Goal: Information Seeking & Learning: Find specific fact

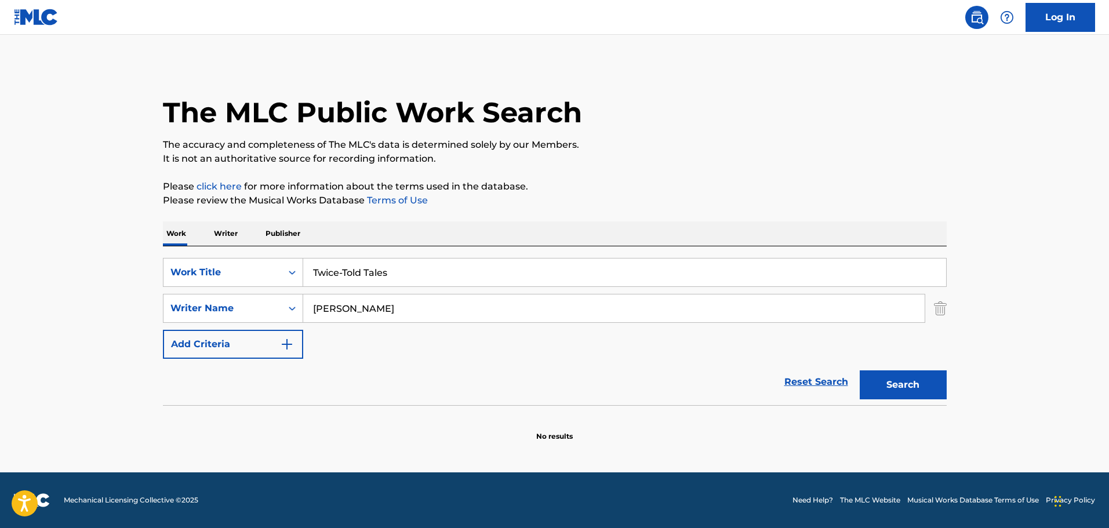
click at [351, 264] on input "Twice-Told Tales" at bounding box center [624, 272] width 643 height 28
paste input "Search Form"
type input "Twice Told Tales"
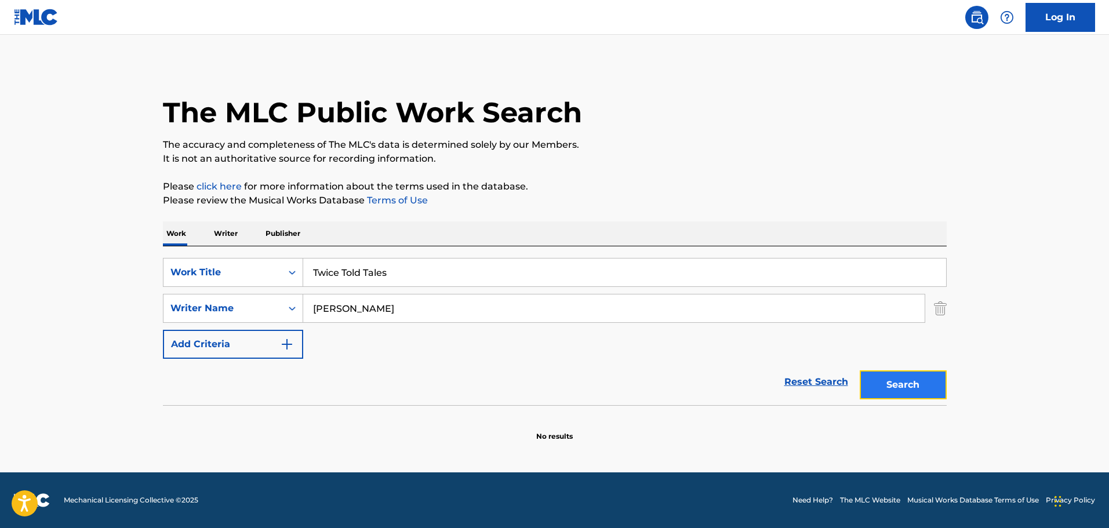
click at [905, 377] on button "Search" at bounding box center [902, 384] width 87 height 29
click at [333, 309] on input "[PERSON_NAME]" at bounding box center [613, 308] width 621 height 28
type input "[PERSON_NAME]"
click at [894, 384] on button "Search" at bounding box center [902, 384] width 87 height 29
click at [405, 309] on input "[PERSON_NAME]" at bounding box center [613, 308] width 621 height 28
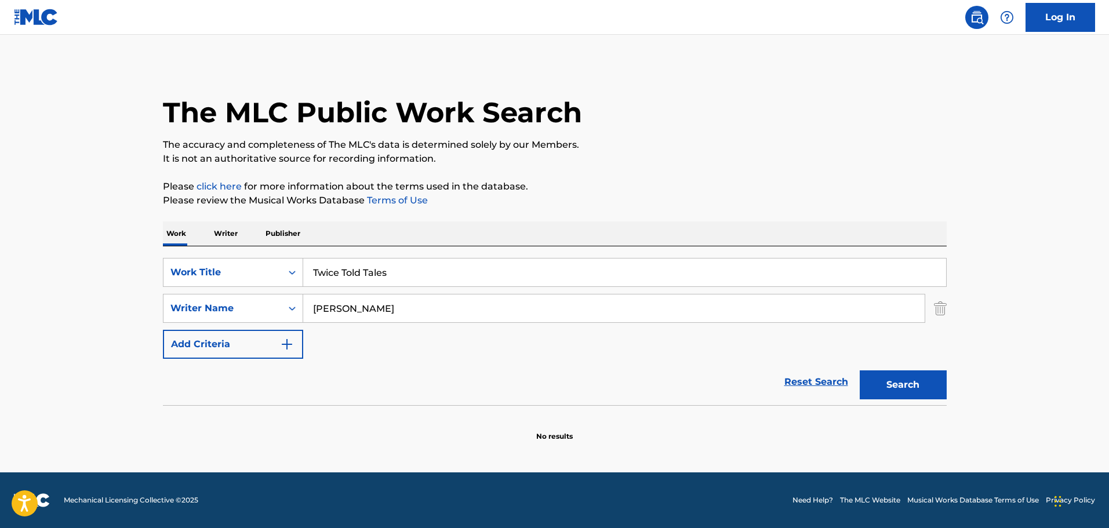
click at [405, 309] on input "[PERSON_NAME]" at bounding box center [613, 308] width 621 height 28
click at [916, 380] on button "Search" at bounding box center [902, 384] width 87 height 29
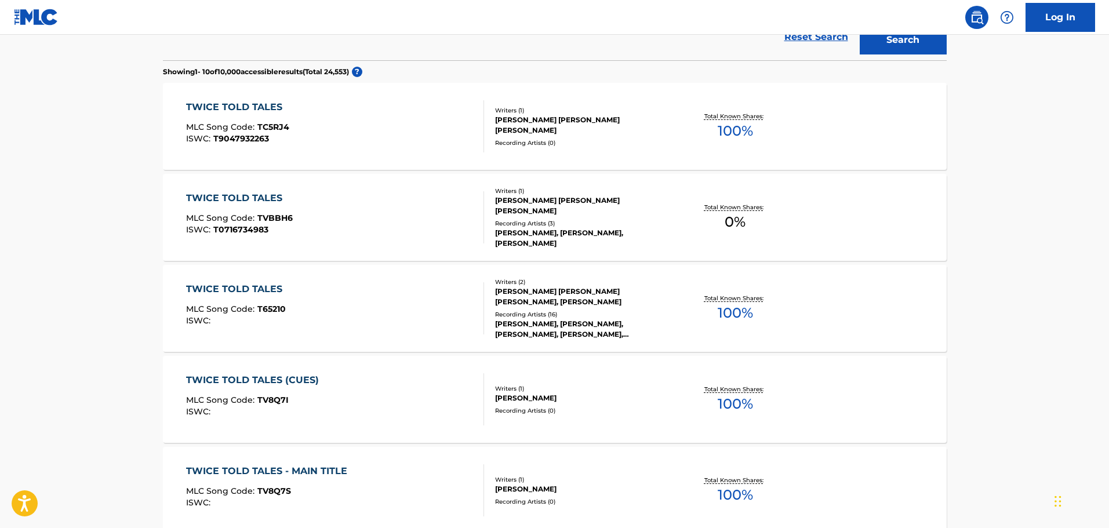
scroll to position [348, 0]
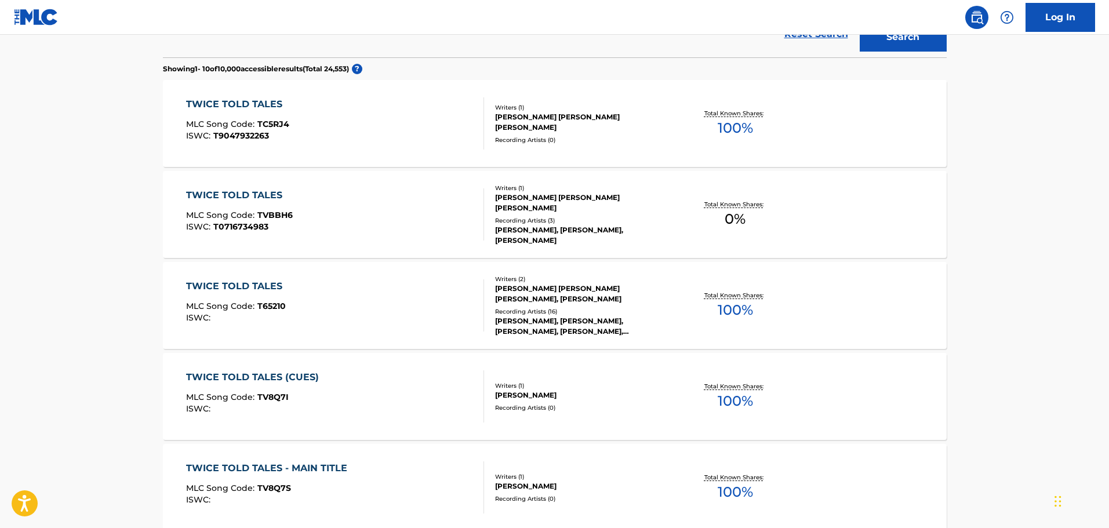
click at [258, 376] on div "TWICE TOLD TALES (CUES)" at bounding box center [255, 377] width 139 height 14
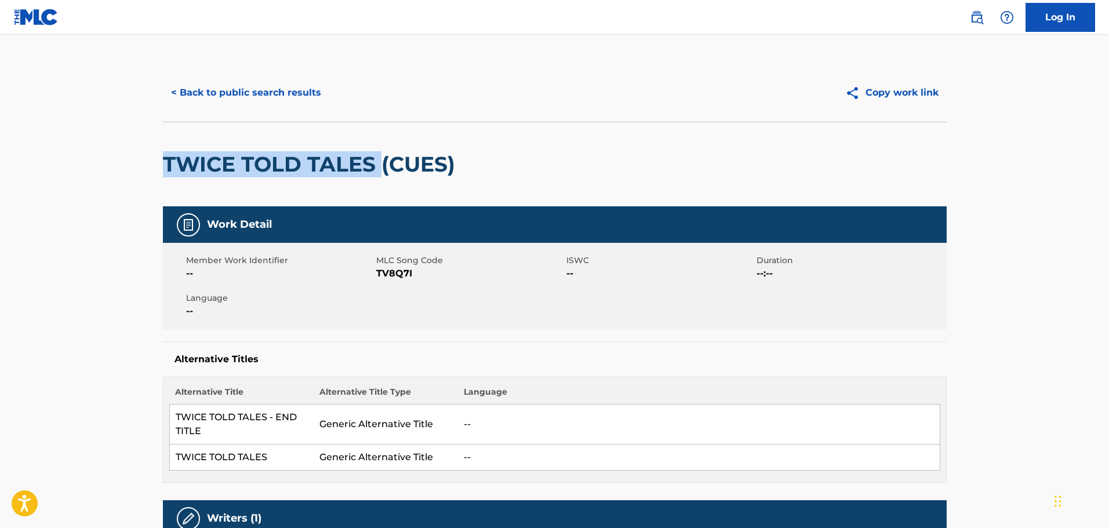
drag, startPoint x: 151, startPoint y: 167, endPoint x: 379, endPoint y: 164, distance: 228.4
click at [379, 164] on div "< Back to public search results Copy work link TWICE TOLD TALES (CUES) Work Det…" at bounding box center [554, 522] width 811 height 916
copy h2 "TWICE TOLD TALES"
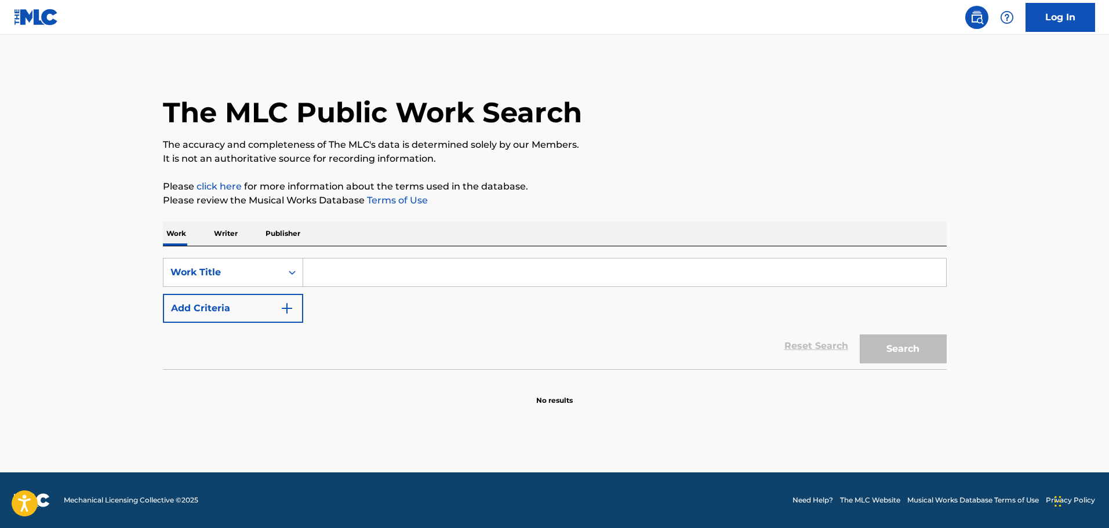
click at [363, 290] on div "SearchWithCriteria51452c33-3e0d-43f8-932e-abb6c454f75a Work Title Add Criteria" at bounding box center [555, 290] width 784 height 65
click at [376, 271] on input "Search Form" at bounding box center [624, 272] width 643 height 28
type input "star trek"
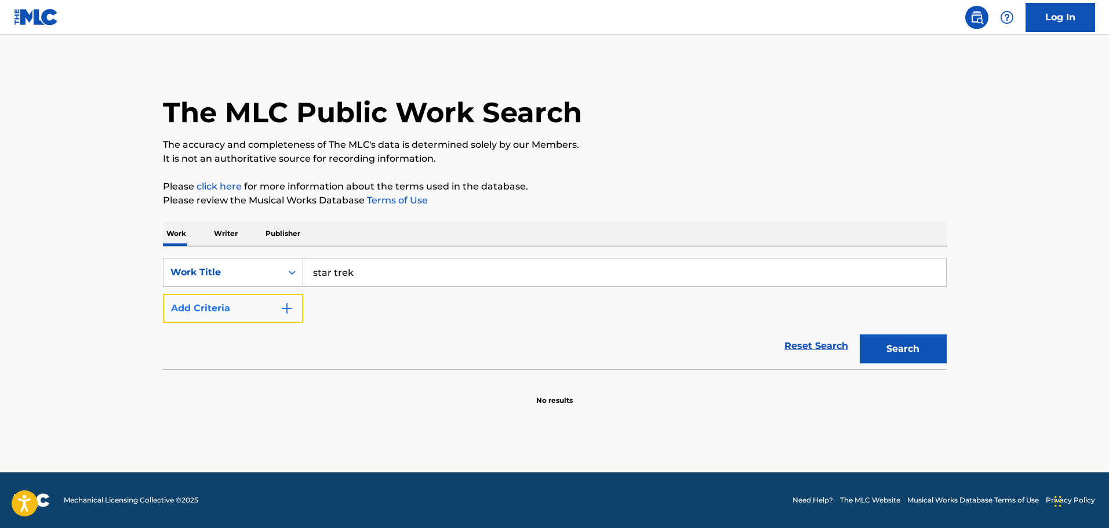
click at [300, 314] on button "Add Criteria" at bounding box center [233, 308] width 140 height 29
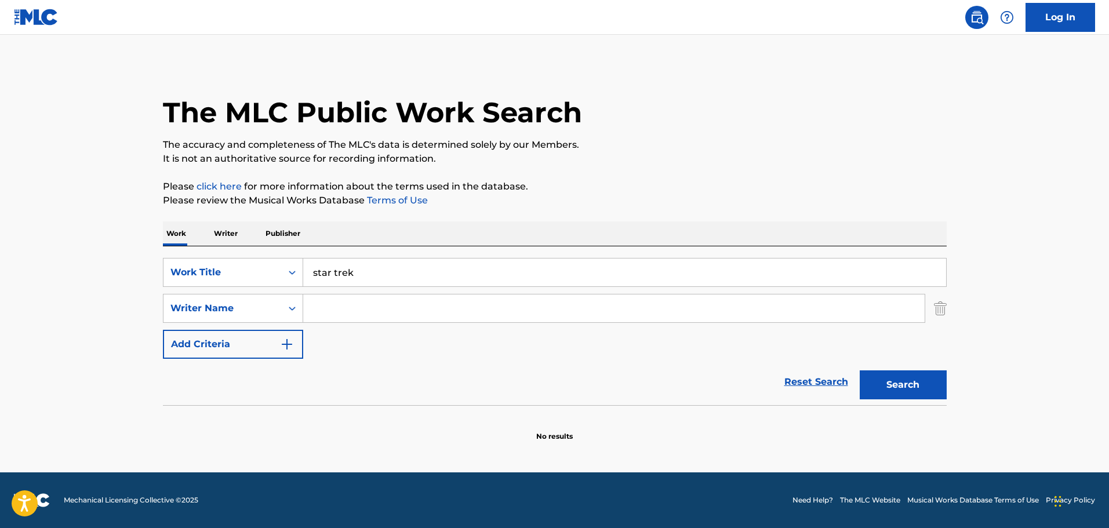
click at [335, 308] on input "Search Form" at bounding box center [613, 308] width 621 height 28
click at [343, 303] on input "Search Form" at bounding box center [613, 308] width 621 height 28
type input "courage"
click at [859, 370] on button "Search" at bounding box center [902, 384] width 87 height 29
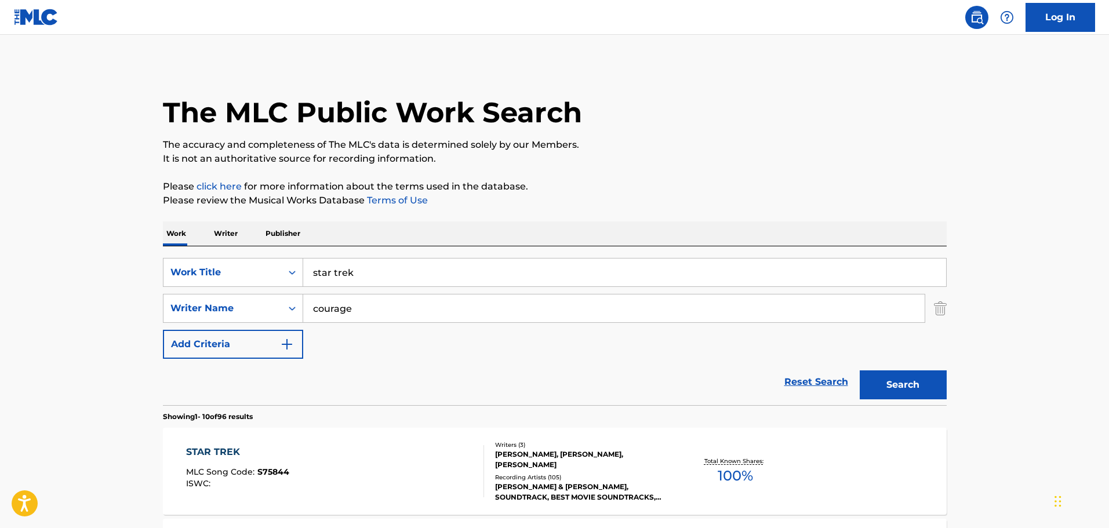
click at [338, 458] on div "STAR TREK MLC Song Code : S75844 ISWC :" at bounding box center [335, 471] width 298 height 52
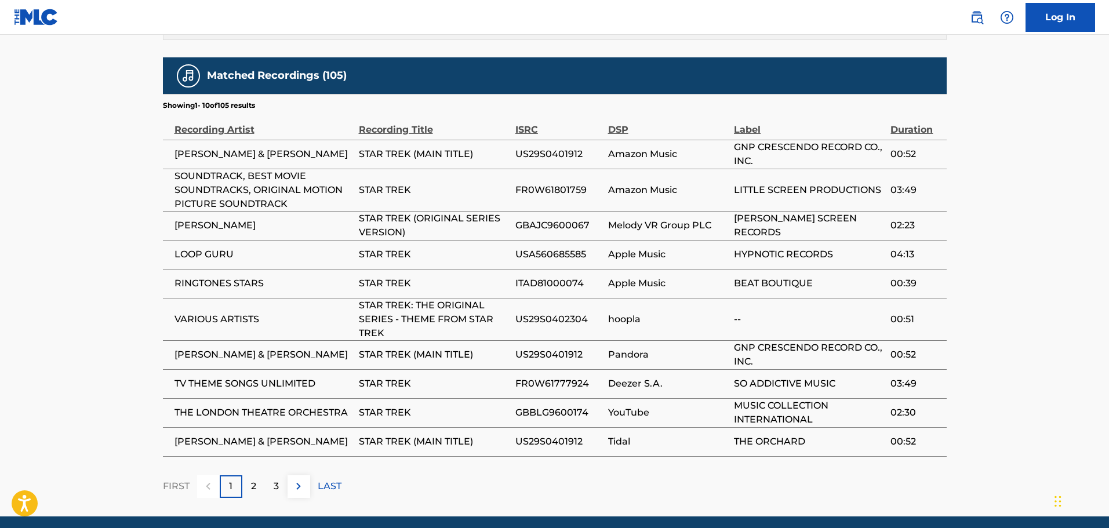
scroll to position [790, 0]
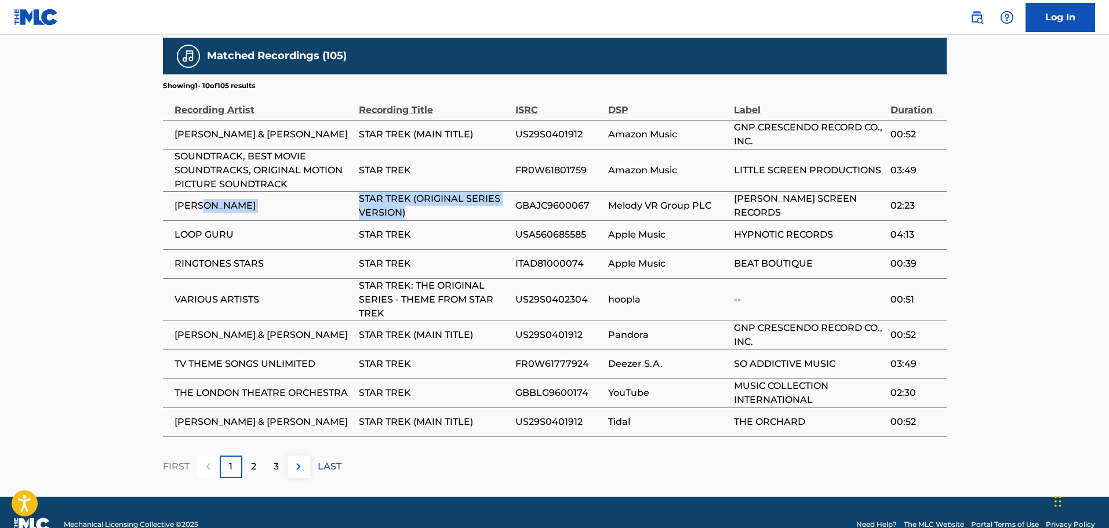
drag, startPoint x: 207, startPoint y: 183, endPoint x: 516, endPoint y: 198, distance: 309.2
click at [480, 197] on tbody "GERALD FRIED & ALEXANDER COURAGE STAR TREK (MAIN TITLE) US29S0401912 Amazon Mus…" at bounding box center [555, 278] width 784 height 316
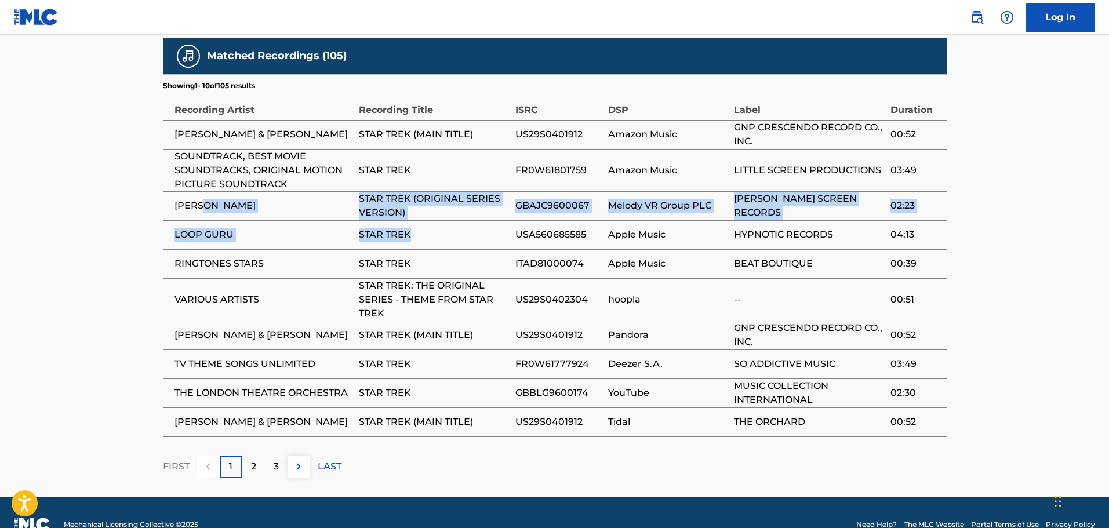
click at [468, 195] on td "STAR TREK (ORIGINAL SERIES VERSION)" at bounding box center [437, 205] width 156 height 29
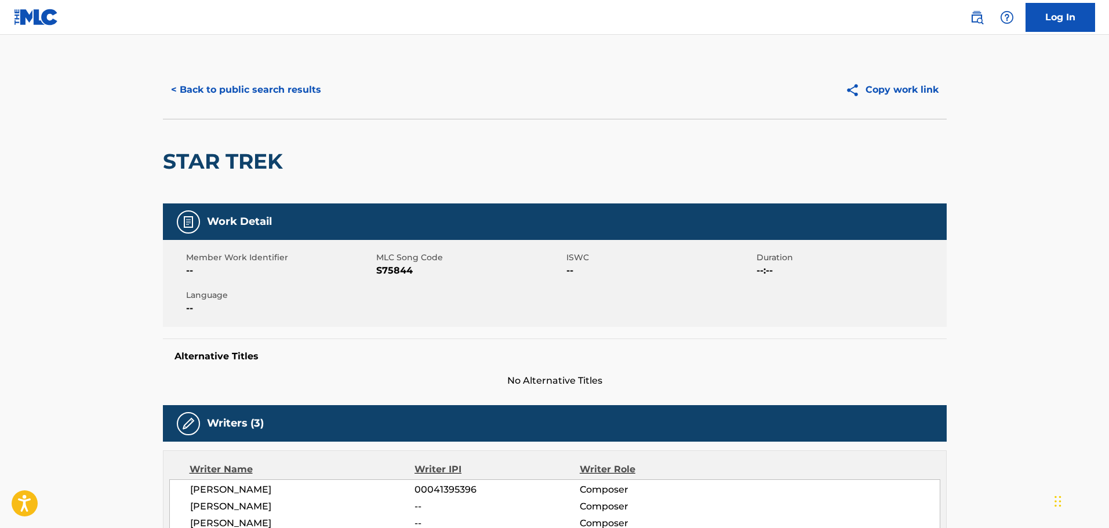
scroll to position [0, 0]
